Goal: Task Accomplishment & Management: Manage account settings

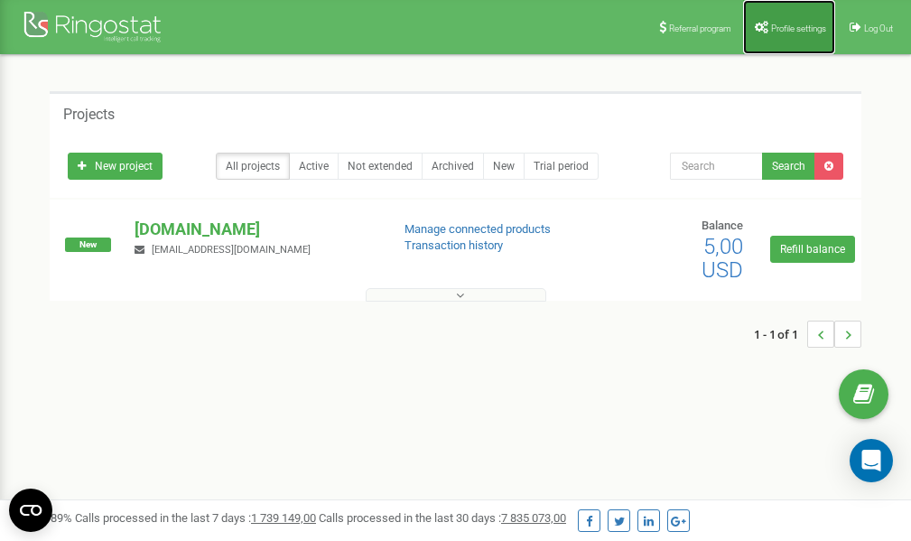
click at [787, 18] on link "Profile settings" at bounding box center [789, 27] width 92 height 54
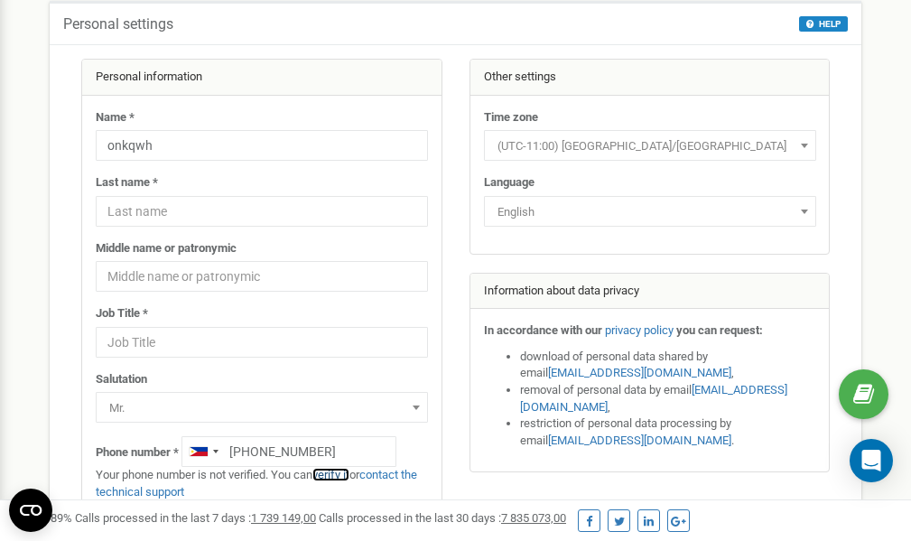
click at [336, 473] on link "verify it" at bounding box center [330, 475] width 37 height 14
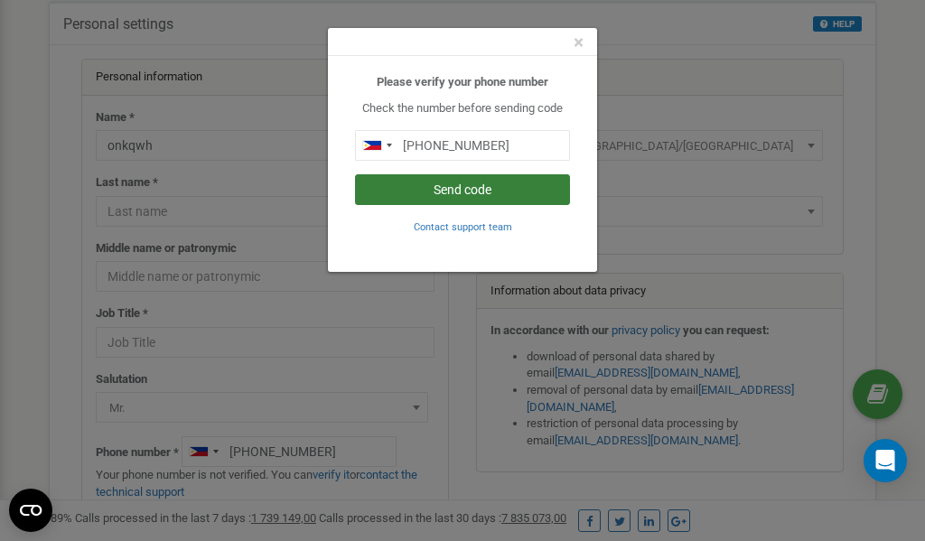
click at [478, 185] on button "Send code" at bounding box center [462, 189] width 215 height 31
